Goal: Find contact information: Find contact information

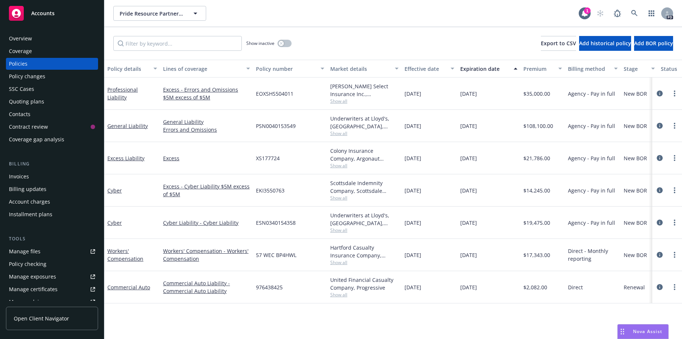
scroll to position [45, 0]
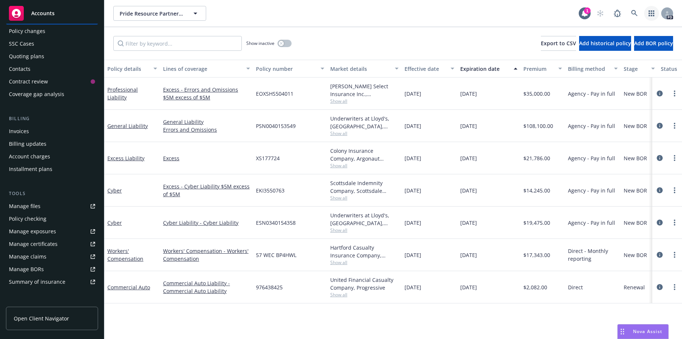
click at [653, 11] on icon "button" at bounding box center [651, 13] width 6 height 6
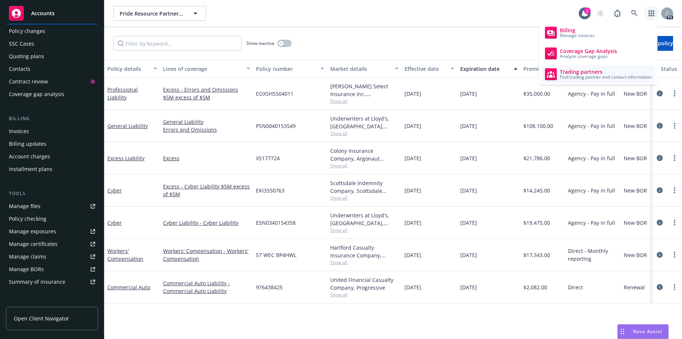
click at [581, 72] on span "Trading partners" at bounding box center [606, 72] width 92 height 6
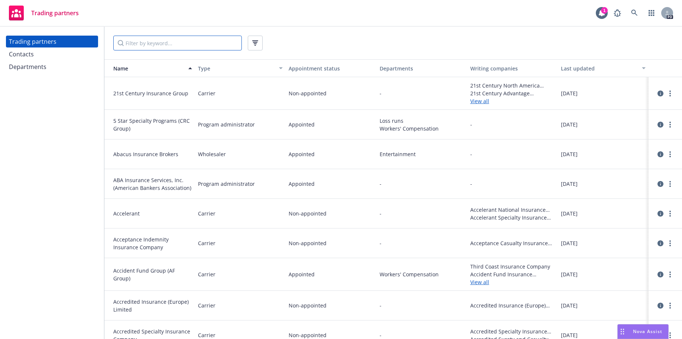
click at [157, 43] on input "Filter by keyword..." at bounding box center [177, 43] width 128 height 15
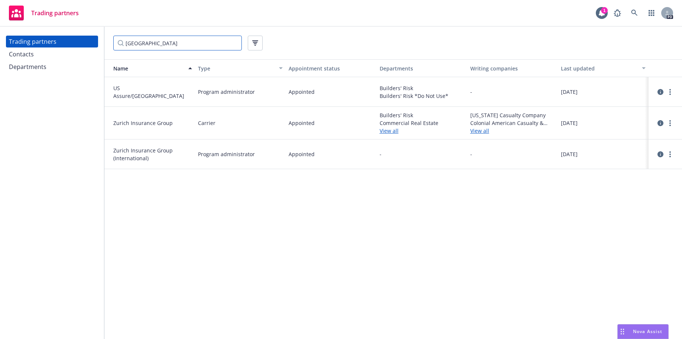
type input "[GEOGRAPHIC_DATA]"
click at [25, 53] on div "Contacts" at bounding box center [21, 54] width 25 height 12
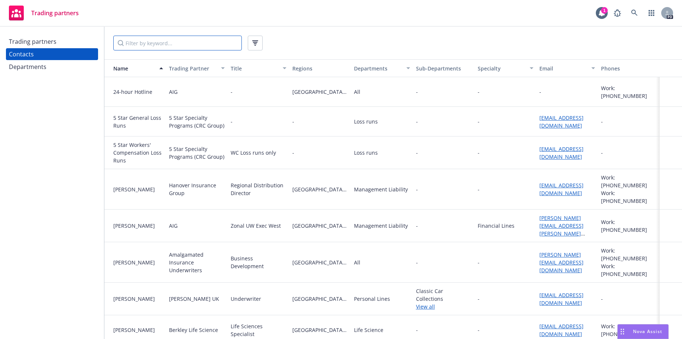
click at [166, 45] on input "Filter by keyword..." at bounding box center [177, 43] width 128 height 15
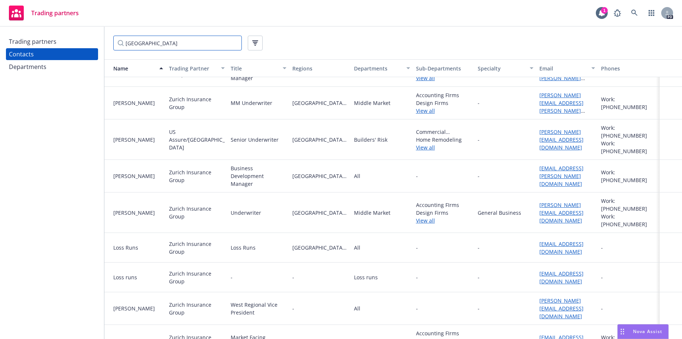
scroll to position [294, 0]
type input "[GEOGRAPHIC_DATA]"
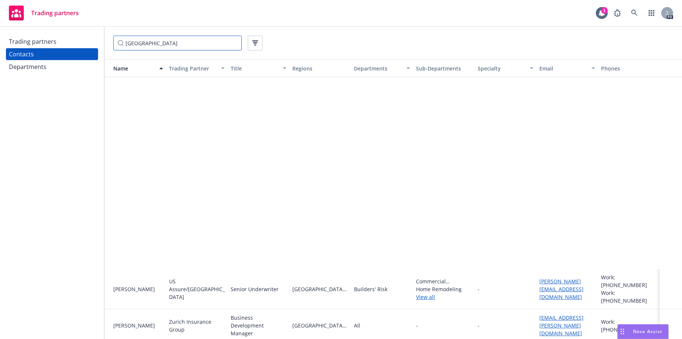
scroll to position [0, 0]
